Goal: Transaction & Acquisition: Purchase product/service

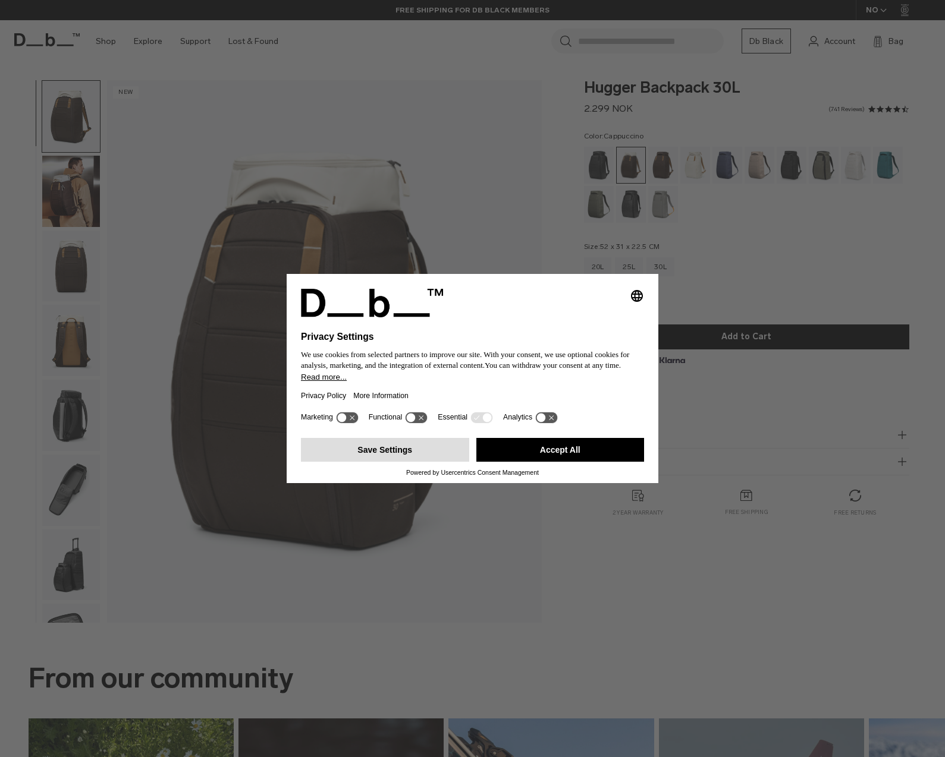
click at [372, 452] on button "Save Settings" at bounding box center [385, 450] width 168 height 24
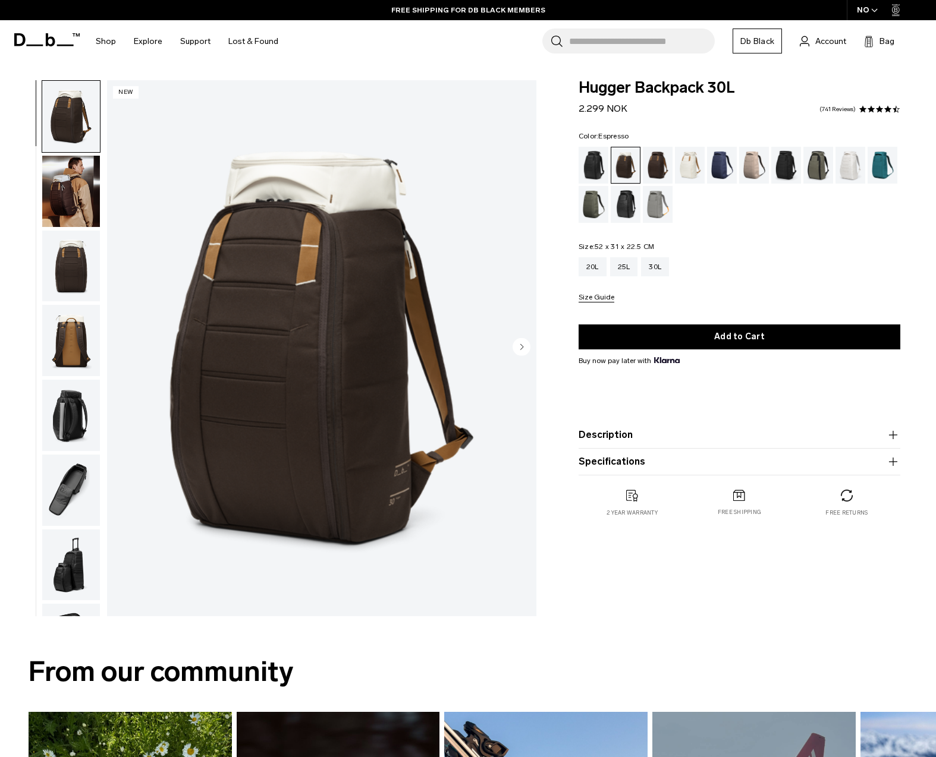
click at [652, 168] on div "Espresso" at bounding box center [658, 165] width 30 height 37
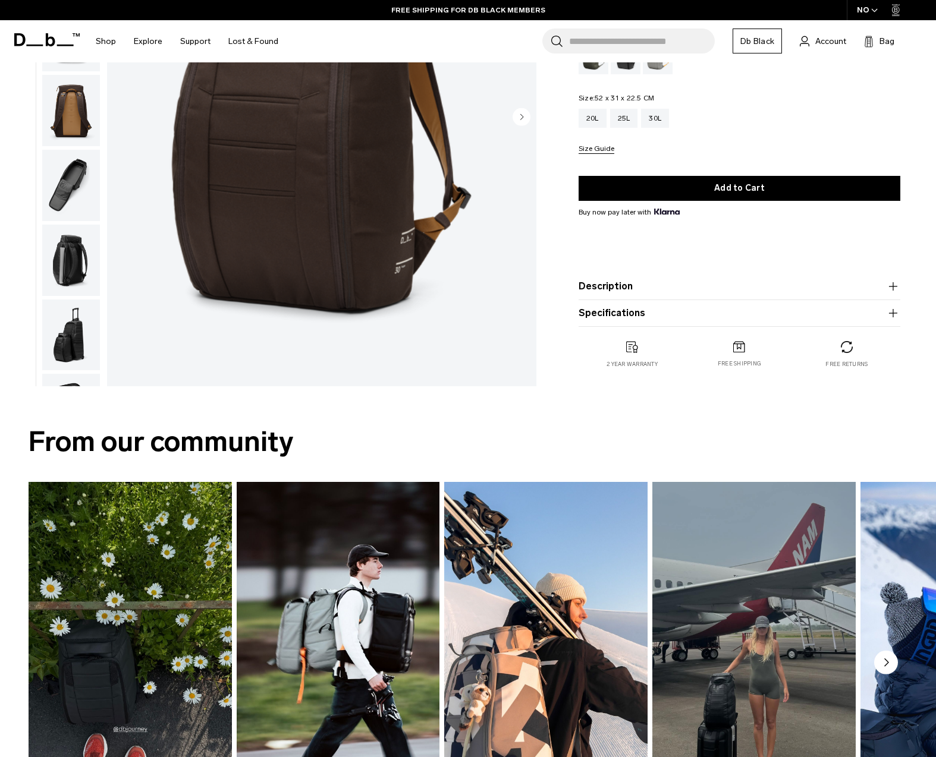
scroll to position [297, 0]
